Goal: Information Seeking & Learning: Learn about a topic

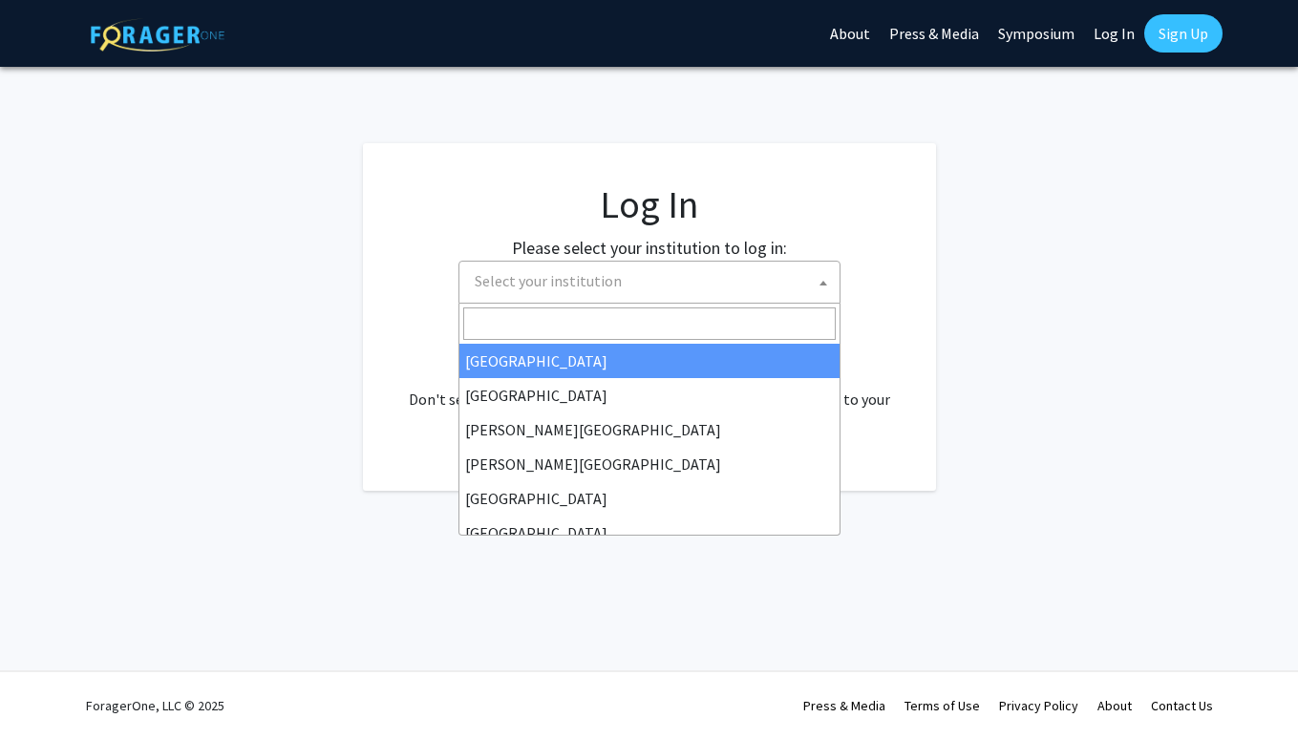
click at [802, 286] on span "Select your institution" at bounding box center [653, 281] width 372 height 39
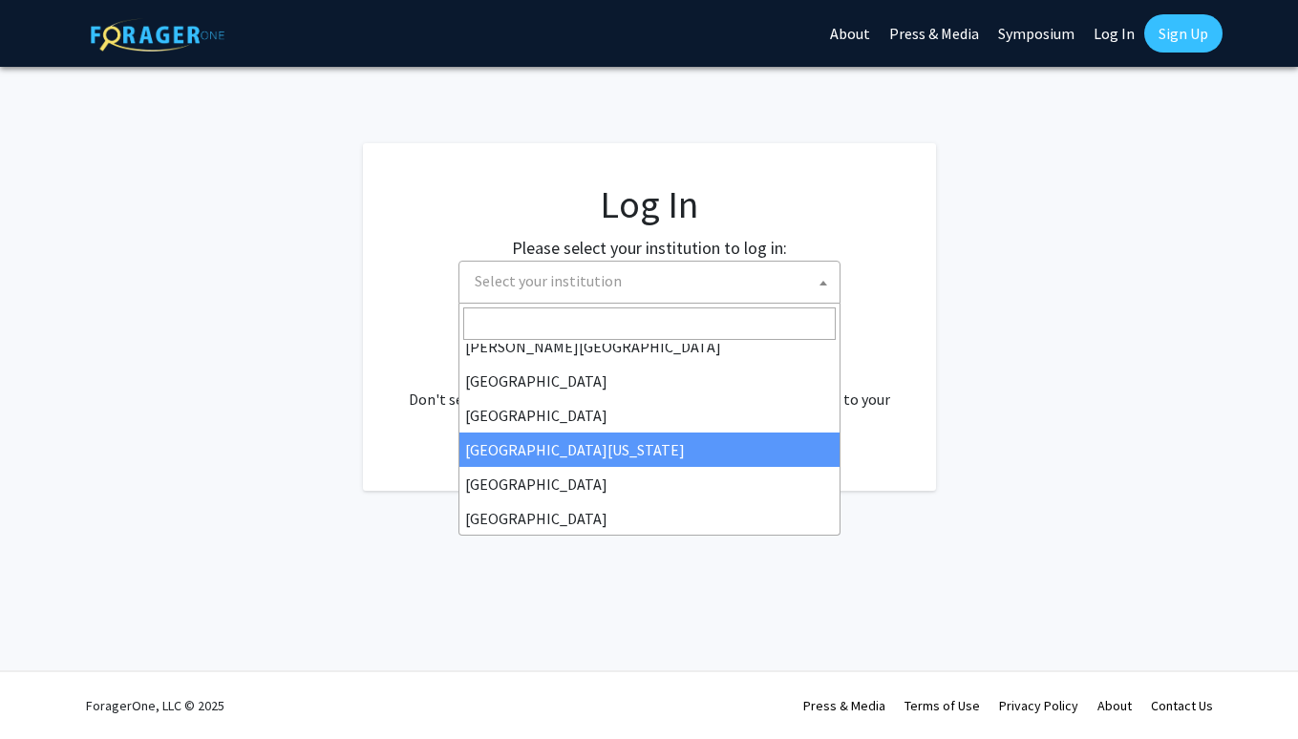
scroll to position [140, 0]
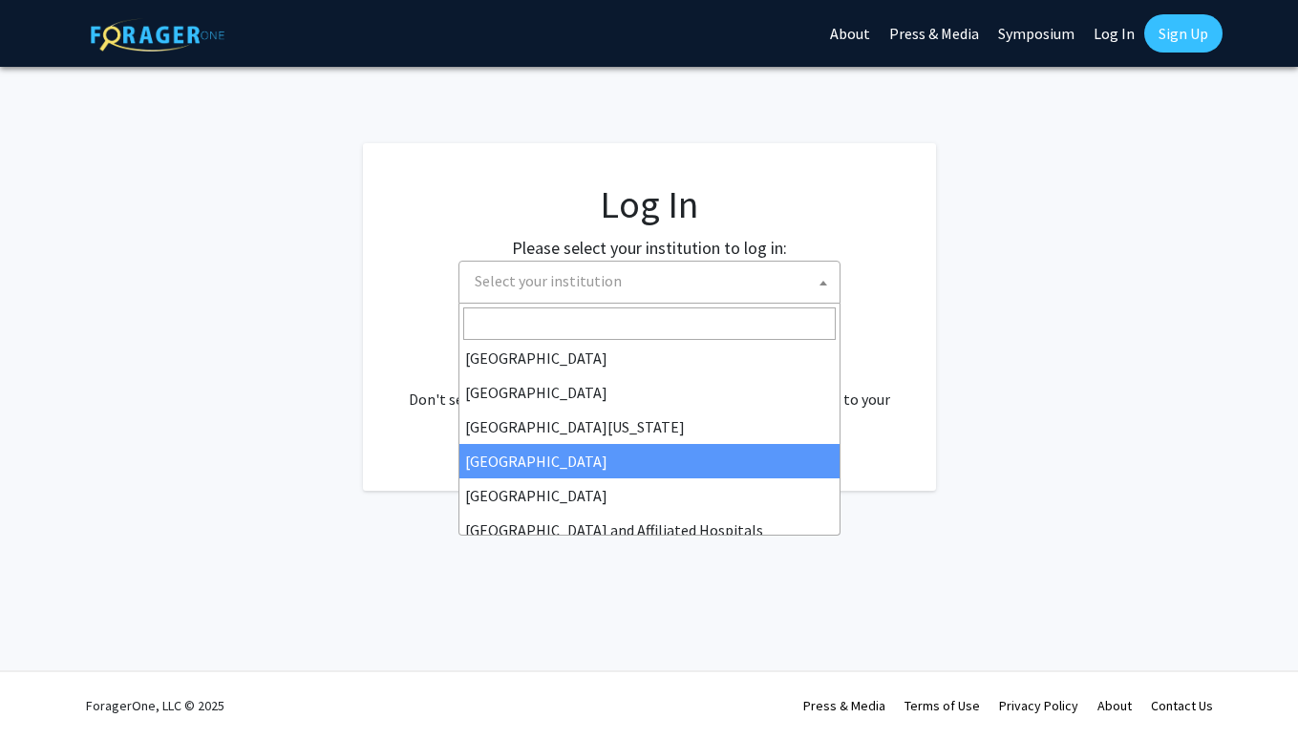
select select "12"
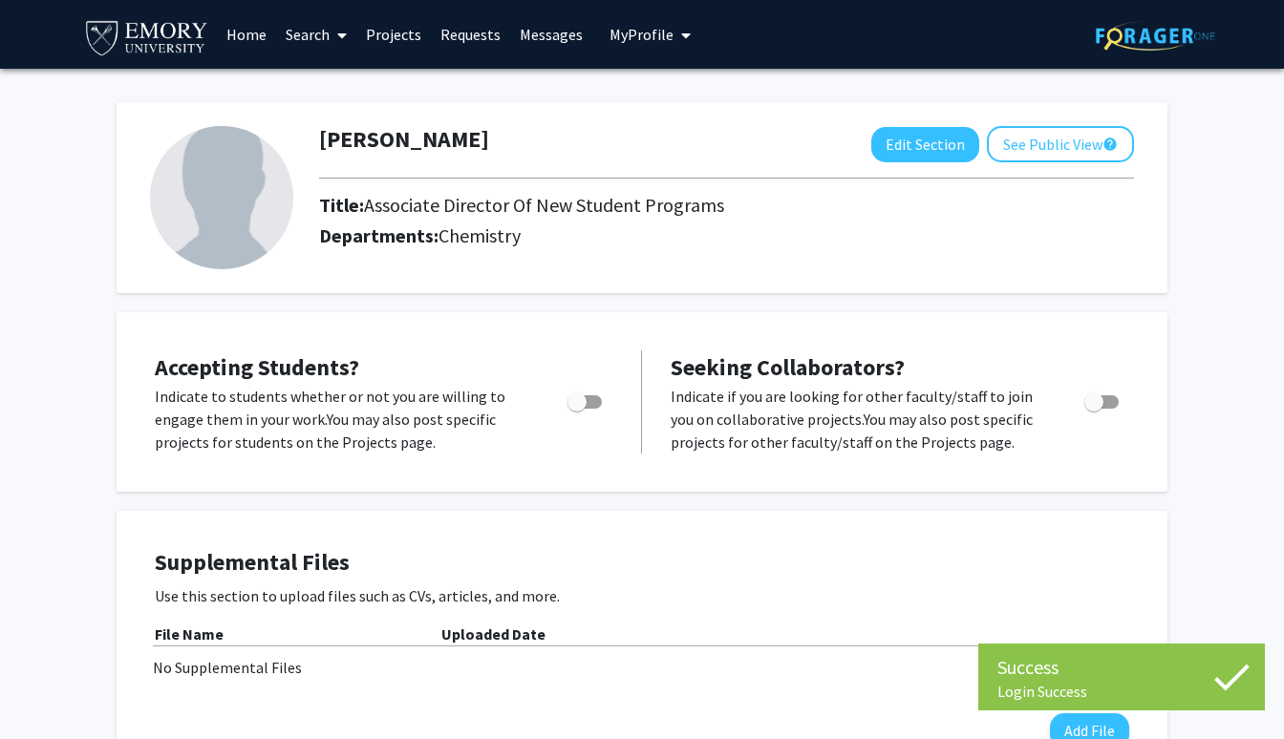
click at [393, 20] on link "Projects" at bounding box center [393, 34] width 74 height 67
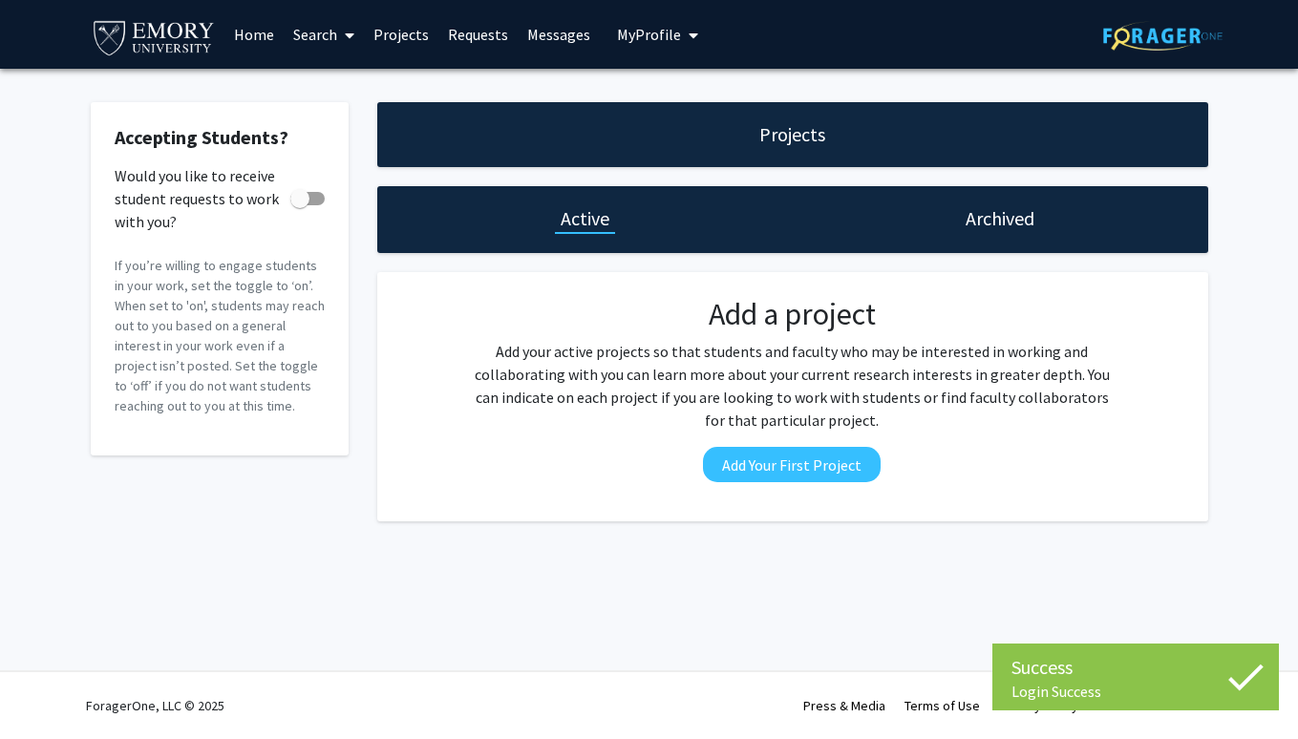
click at [317, 32] on link "Search" at bounding box center [324, 34] width 80 height 67
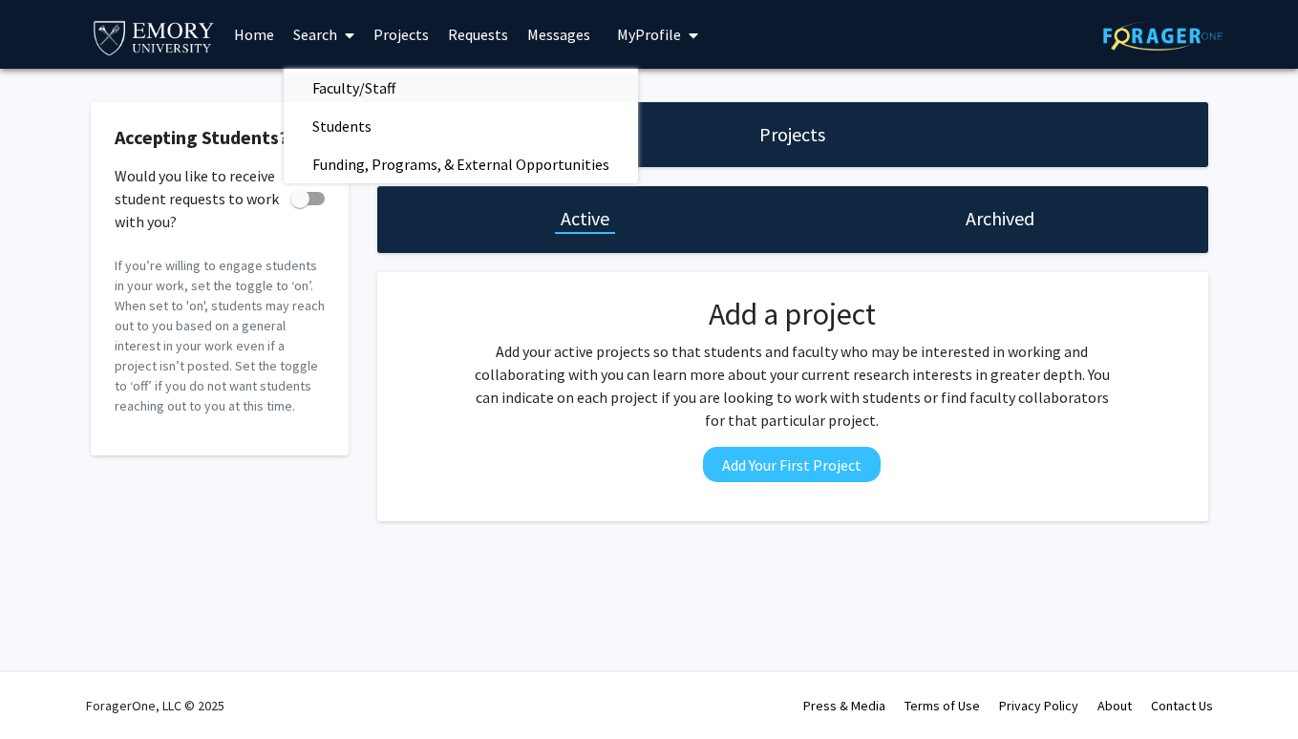
click at [361, 91] on span "Faculty/Staff" at bounding box center [354, 88] width 140 height 38
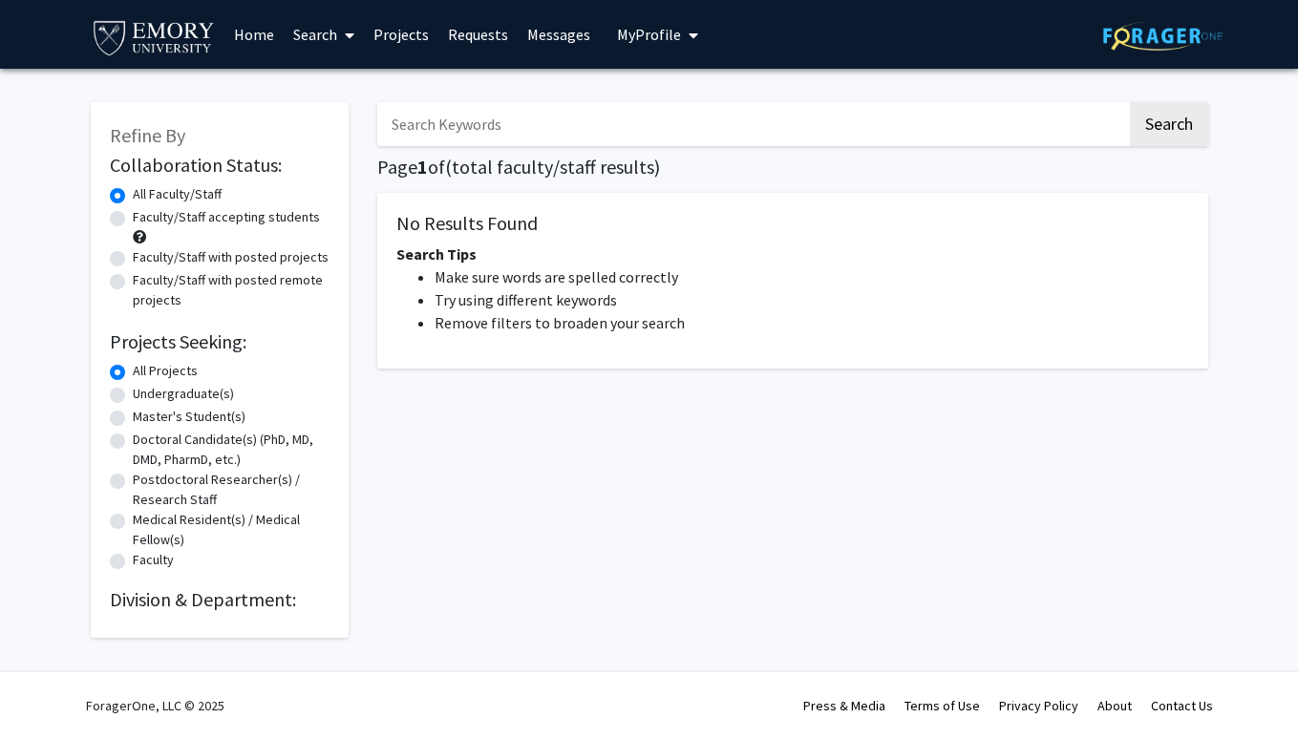
click at [315, 33] on link "Search" at bounding box center [324, 34] width 80 height 67
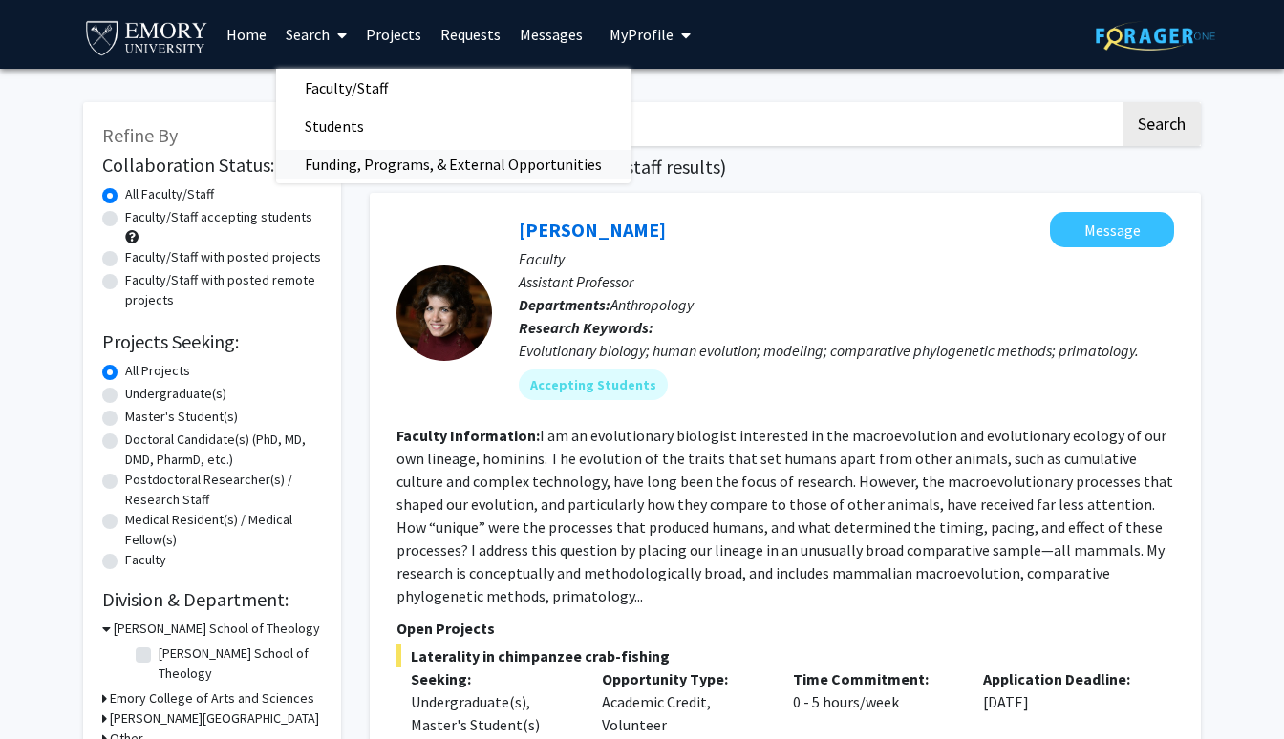
click at [373, 158] on span "Funding, Programs, & External Opportunities" at bounding box center [453, 164] width 354 height 38
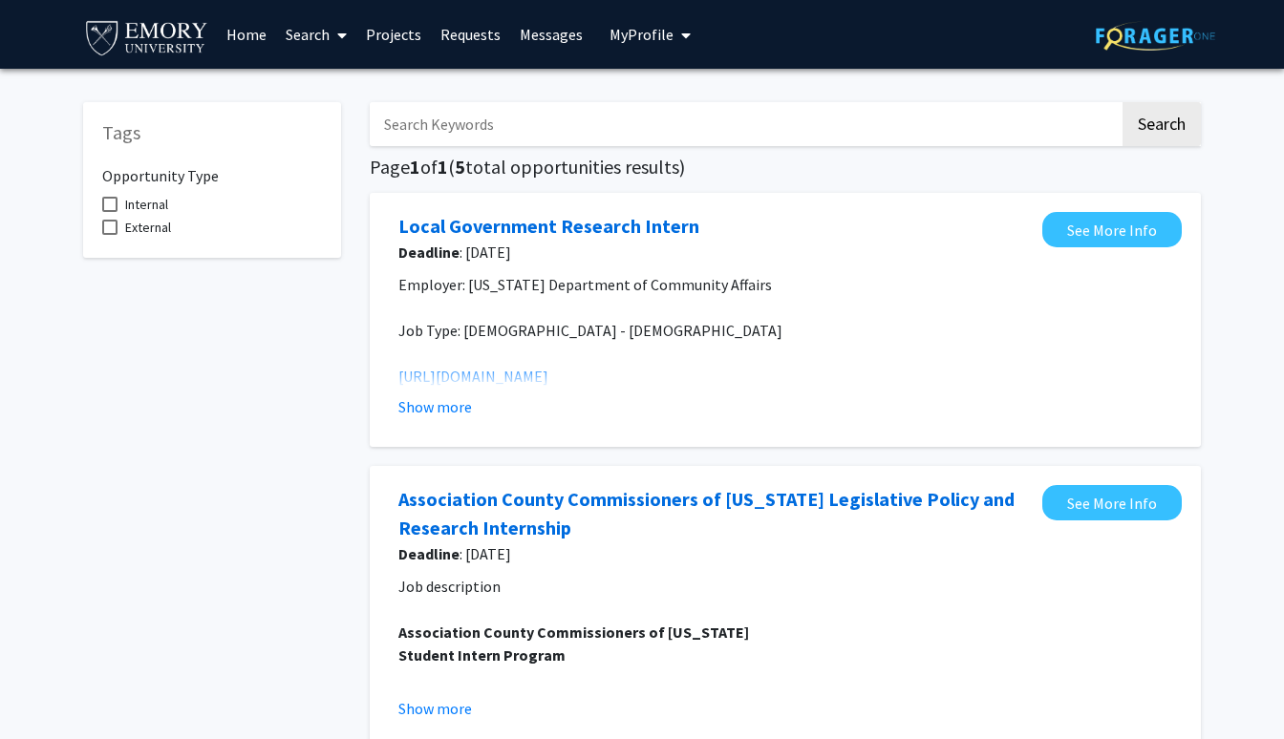
scroll to position [8, 0]
click at [244, 38] on link "Home" at bounding box center [246, 34] width 59 height 67
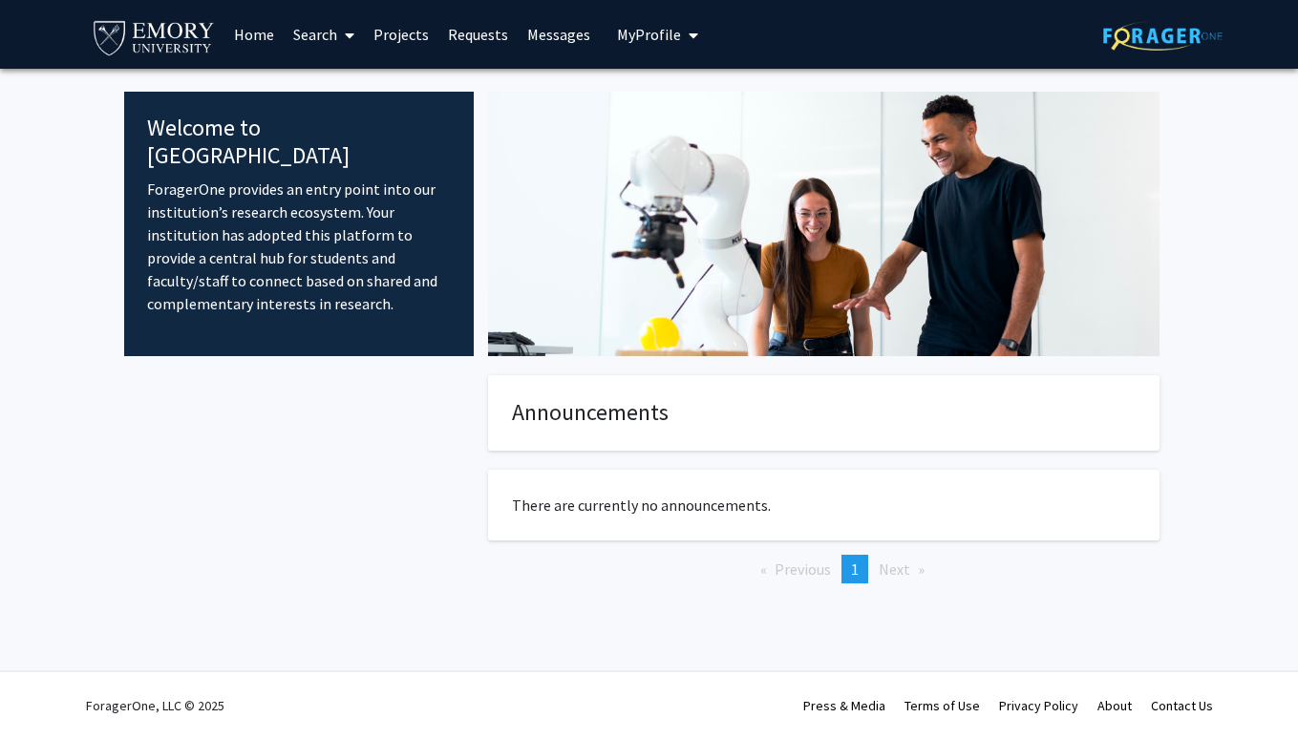
click at [402, 32] on link "Projects" at bounding box center [401, 34] width 74 height 67
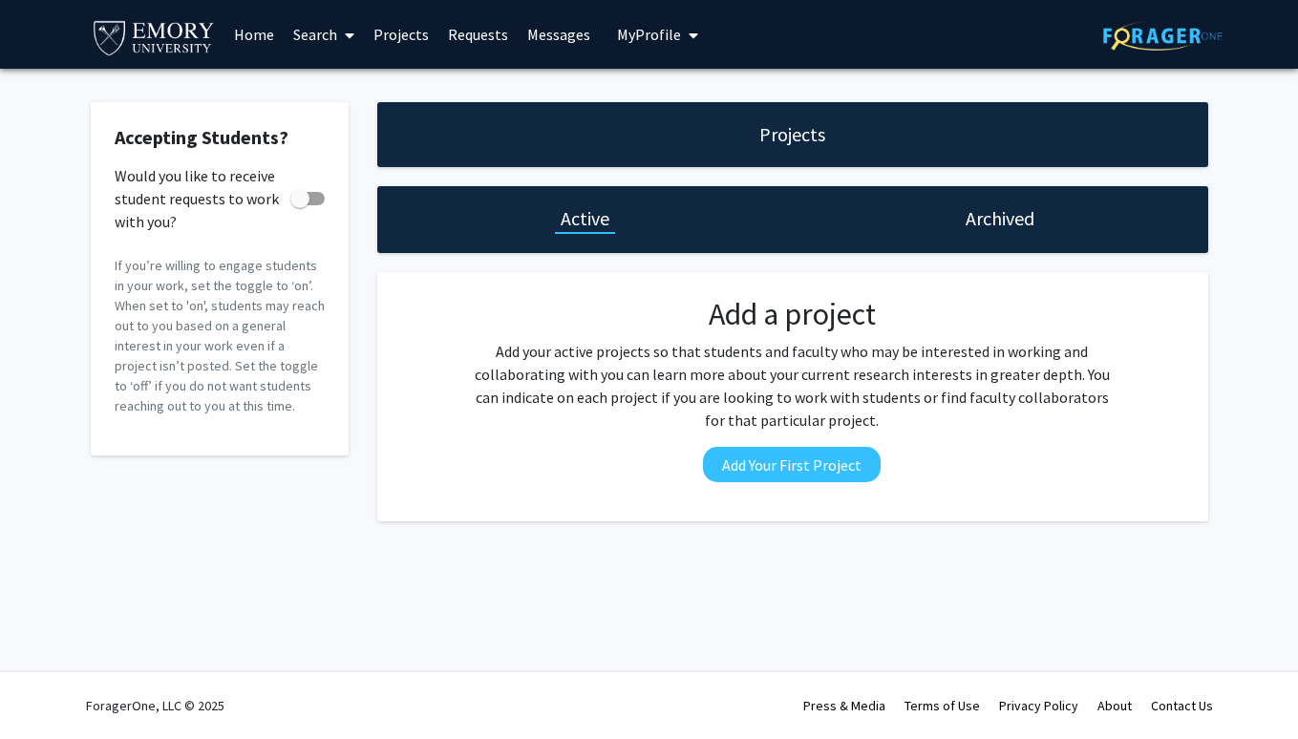
click at [492, 32] on link "Requests" at bounding box center [477, 34] width 79 height 67
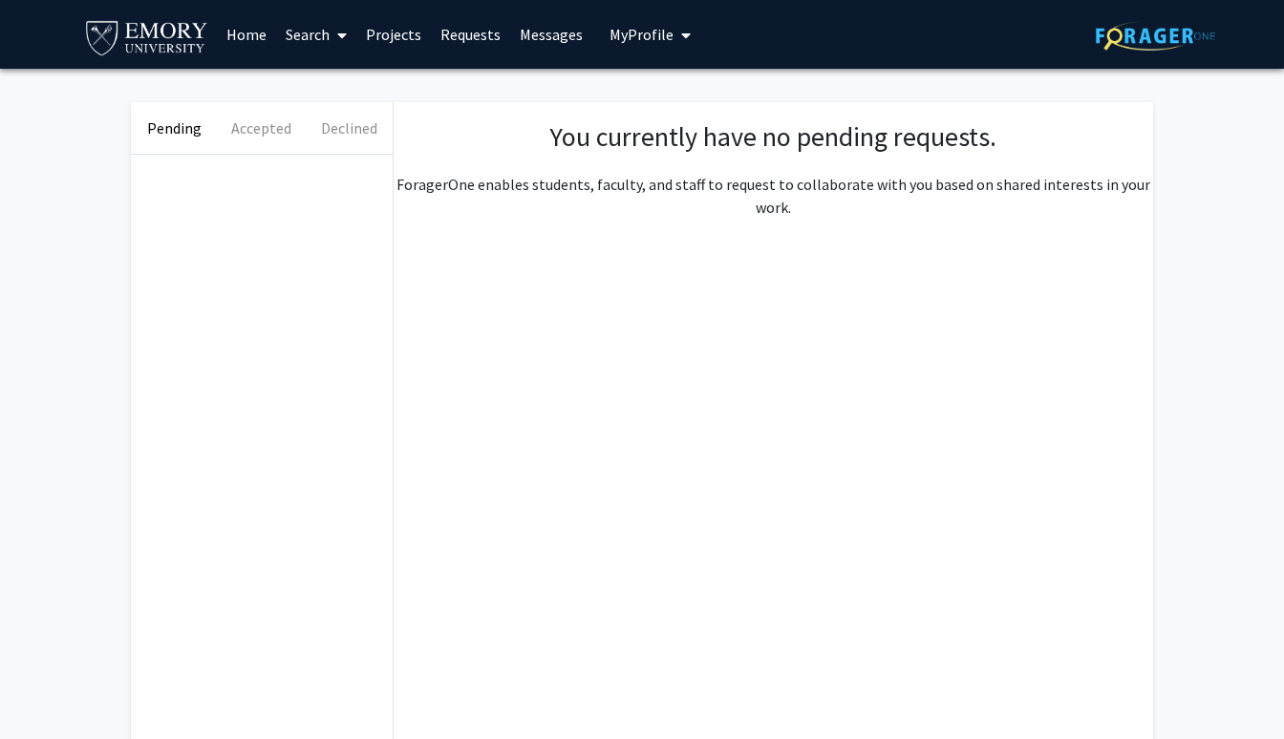
click at [563, 36] on link "Messages" at bounding box center [551, 34] width 82 height 67
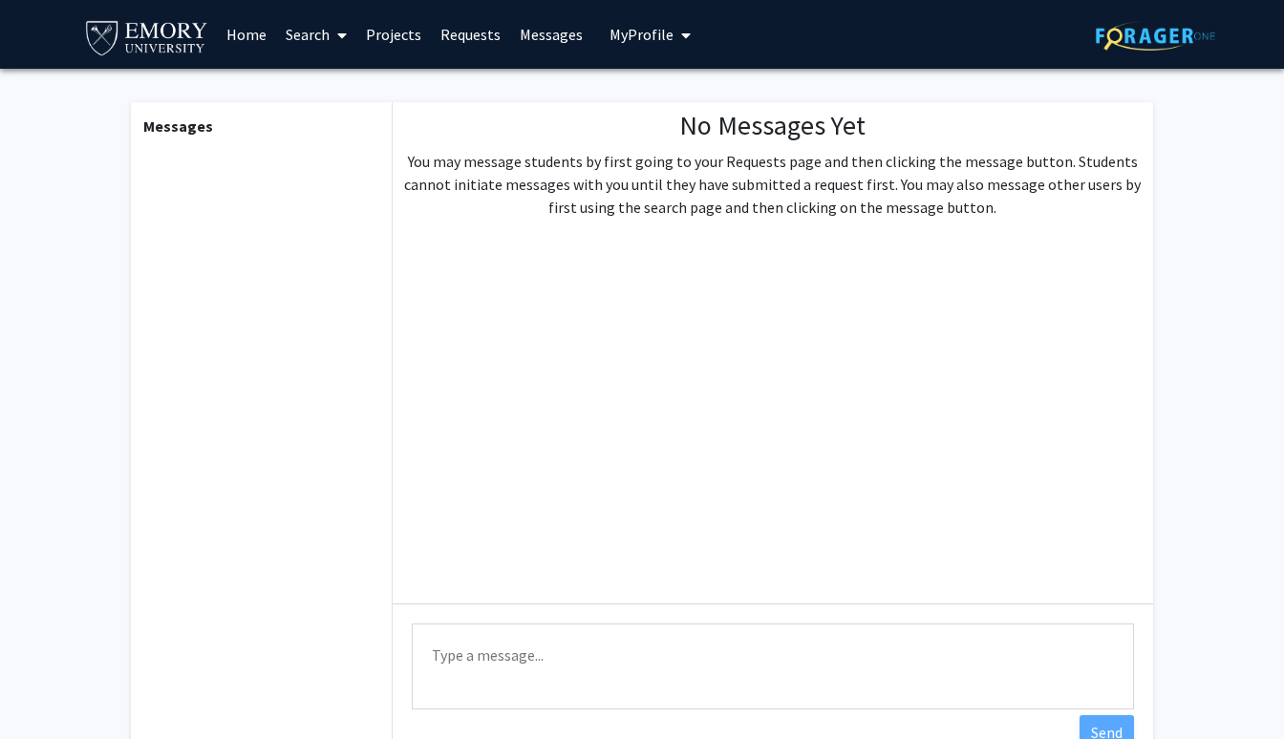
click at [661, 29] on span "My Profile" at bounding box center [641, 34] width 64 height 19
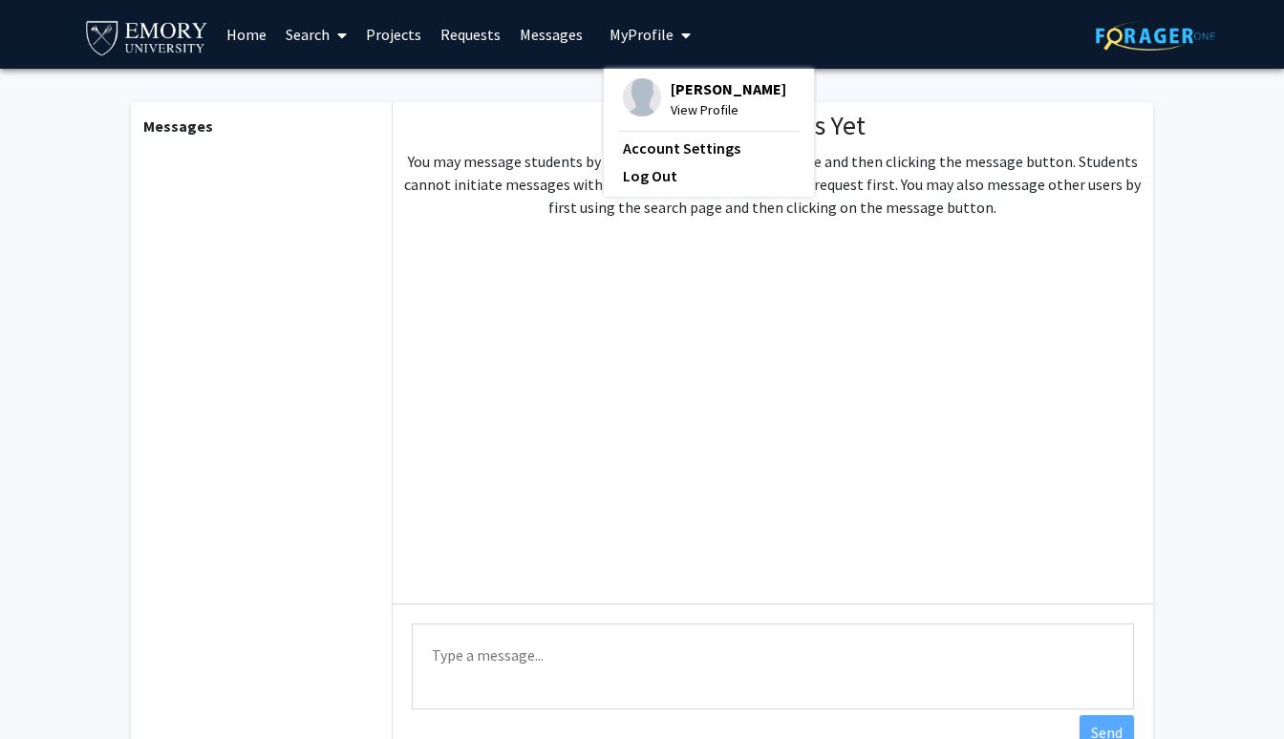
click at [660, 29] on span "My Profile" at bounding box center [641, 34] width 64 height 19
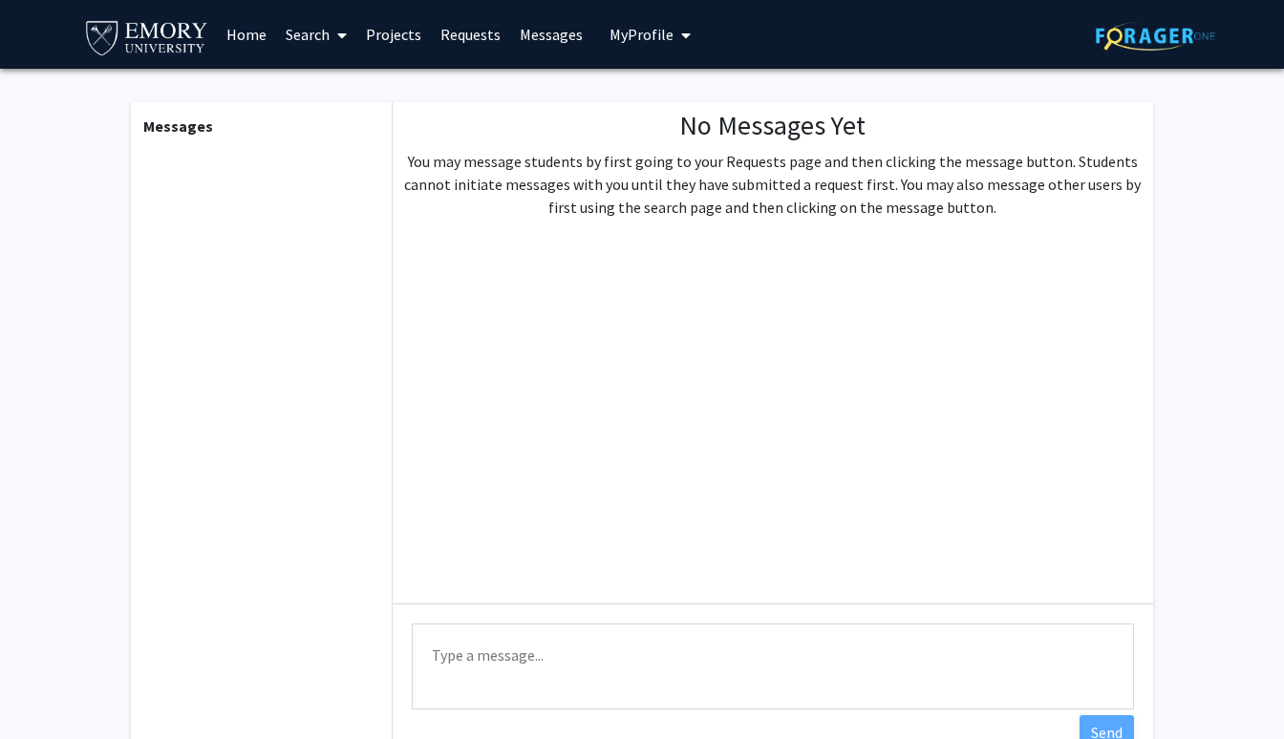
click at [312, 37] on link "Search" at bounding box center [316, 34] width 80 height 67
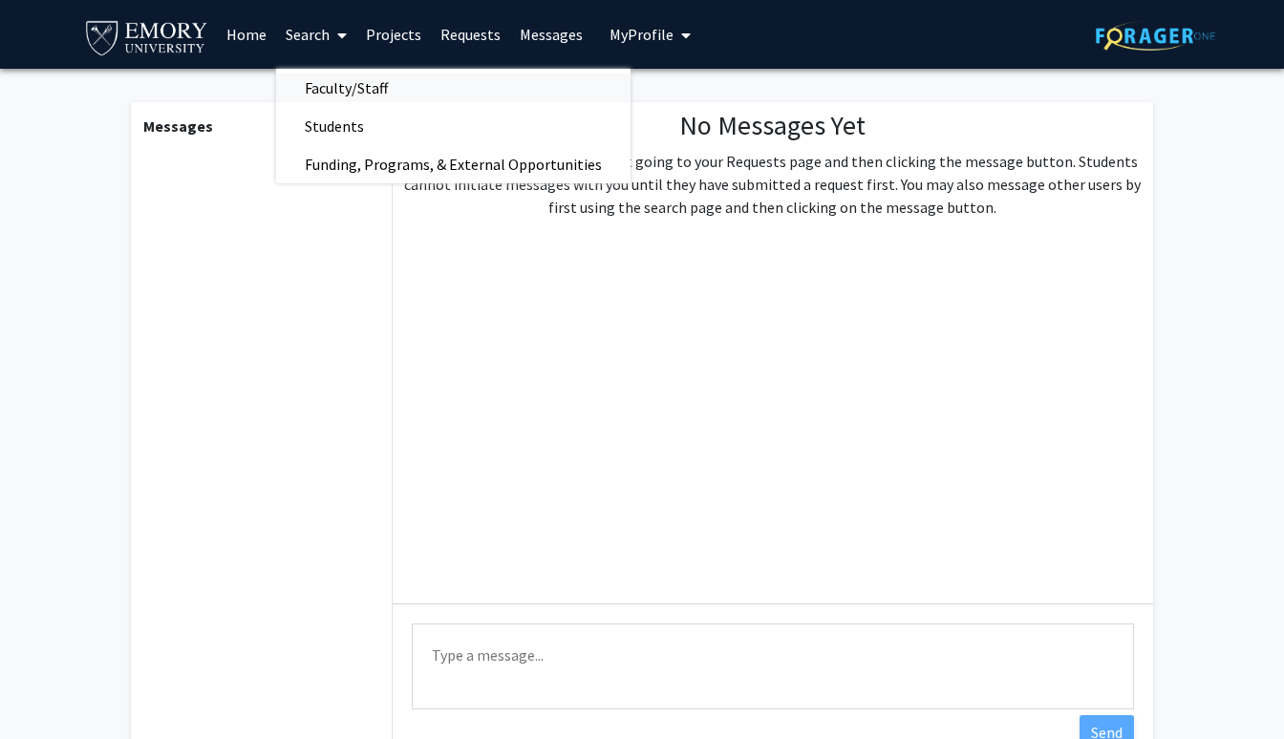
click at [344, 89] on span "Faculty/Staff" at bounding box center [346, 88] width 140 height 38
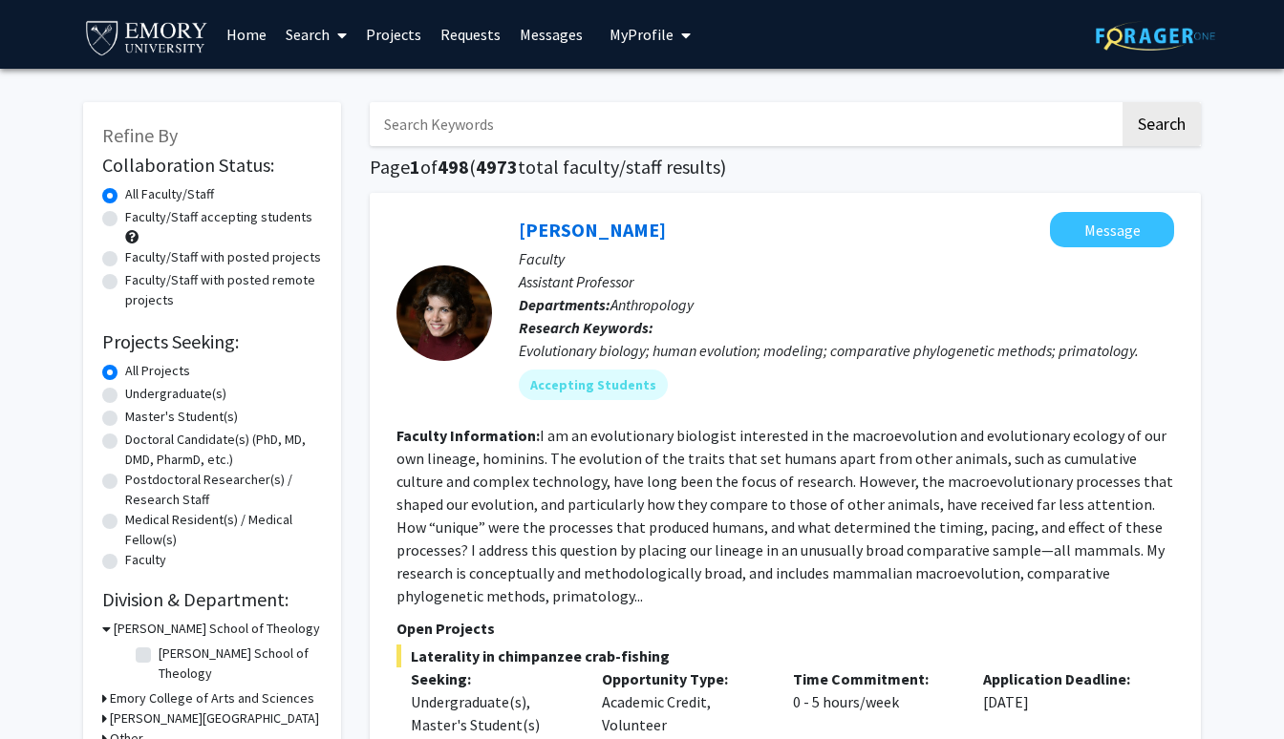
click at [303, 33] on link "Search" at bounding box center [316, 34] width 80 height 67
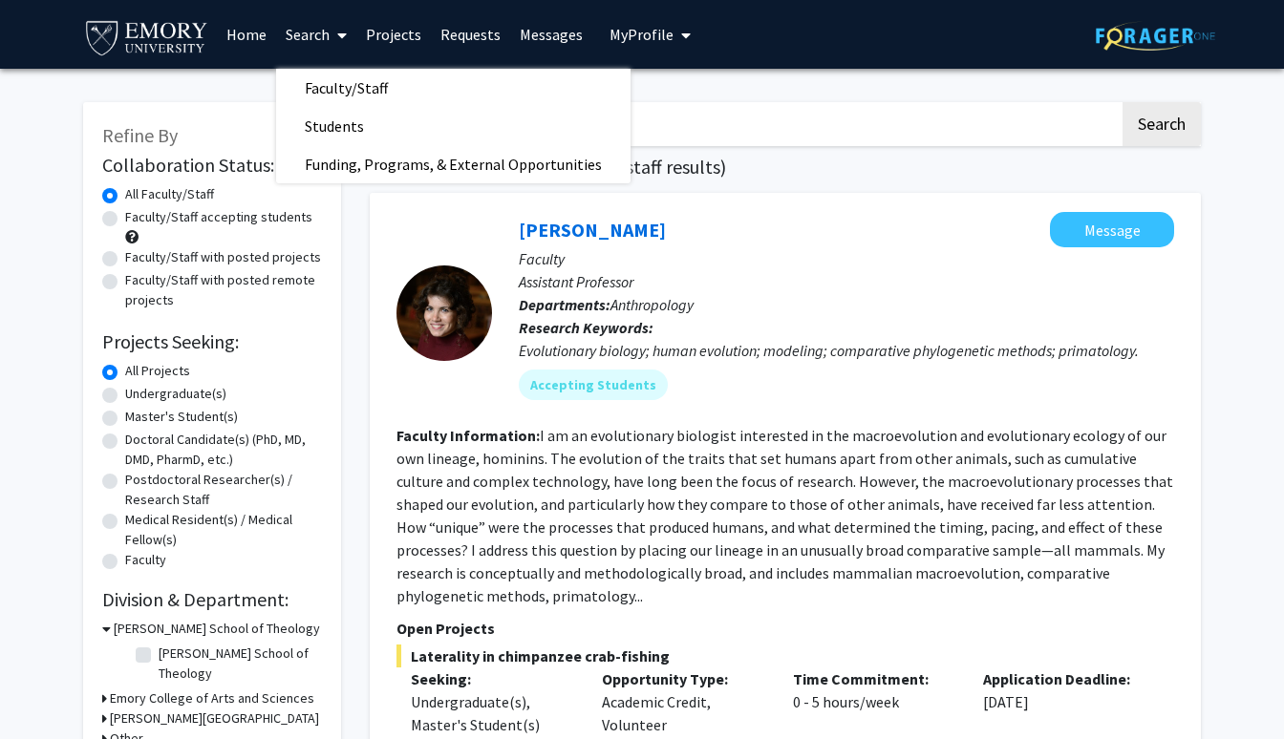
click at [317, 28] on link "Search" at bounding box center [316, 34] width 80 height 67
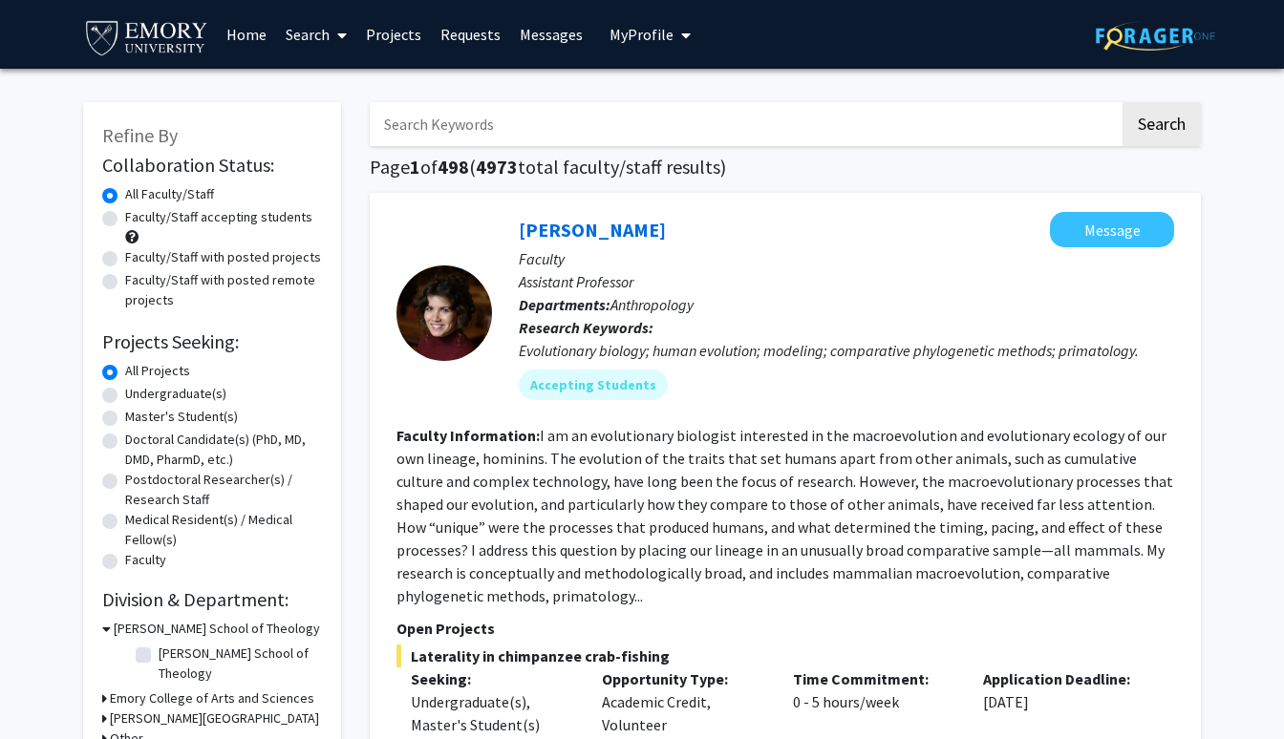
click at [125, 396] on label "Undergraduate(s)" at bounding box center [175, 394] width 101 height 20
click at [125, 396] on input "Undergraduate(s)" at bounding box center [131, 390] width 12 height 12
radio input "true"
